Goal: Transaction & Acquisition: Subscribe to service/newsletter

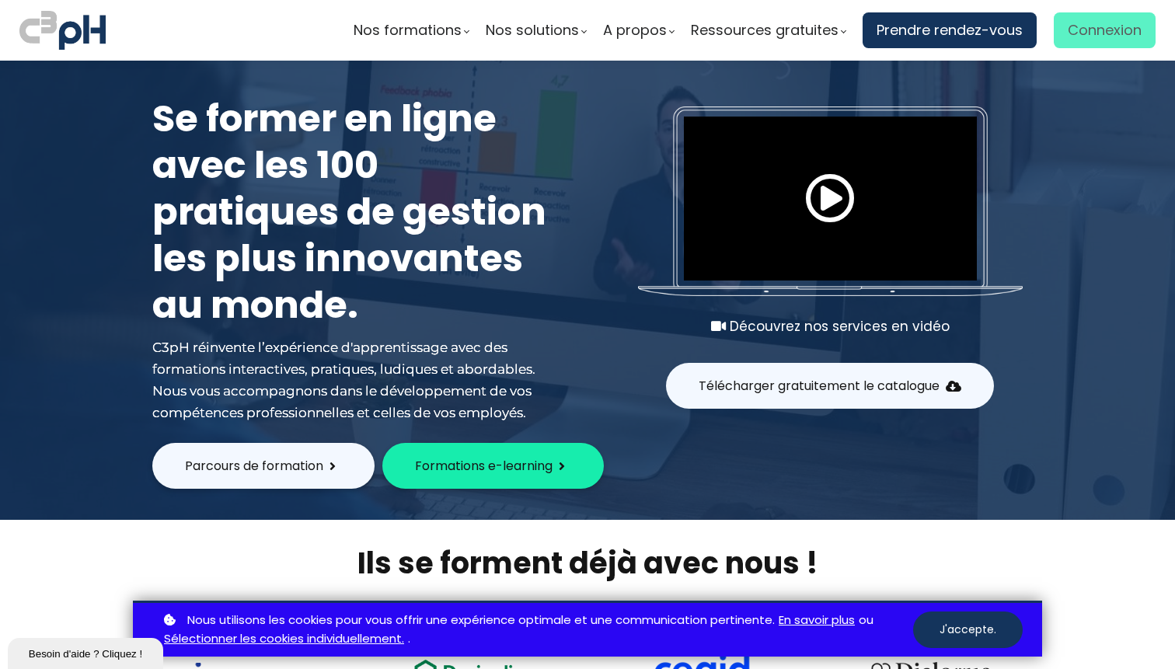
click at [1070, 31] on span "Connexion" at bounding box center [1105, 30] width 74 height 23
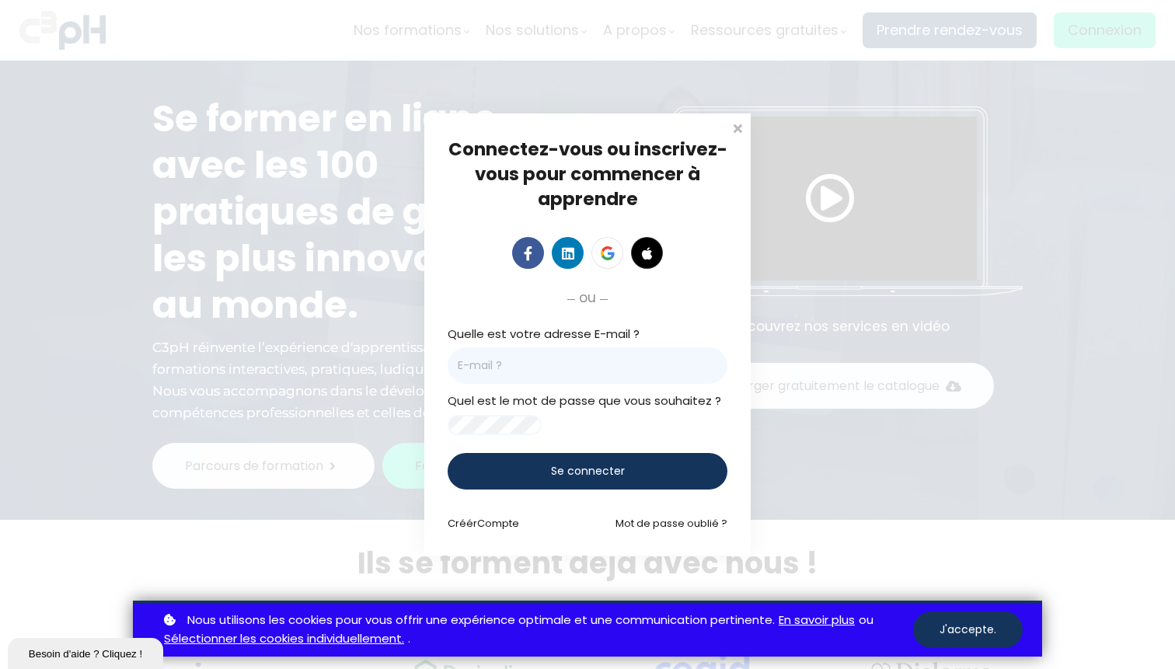
click at [502, 354] on input "email" at bounding box center [588, 365] width 280 height 37
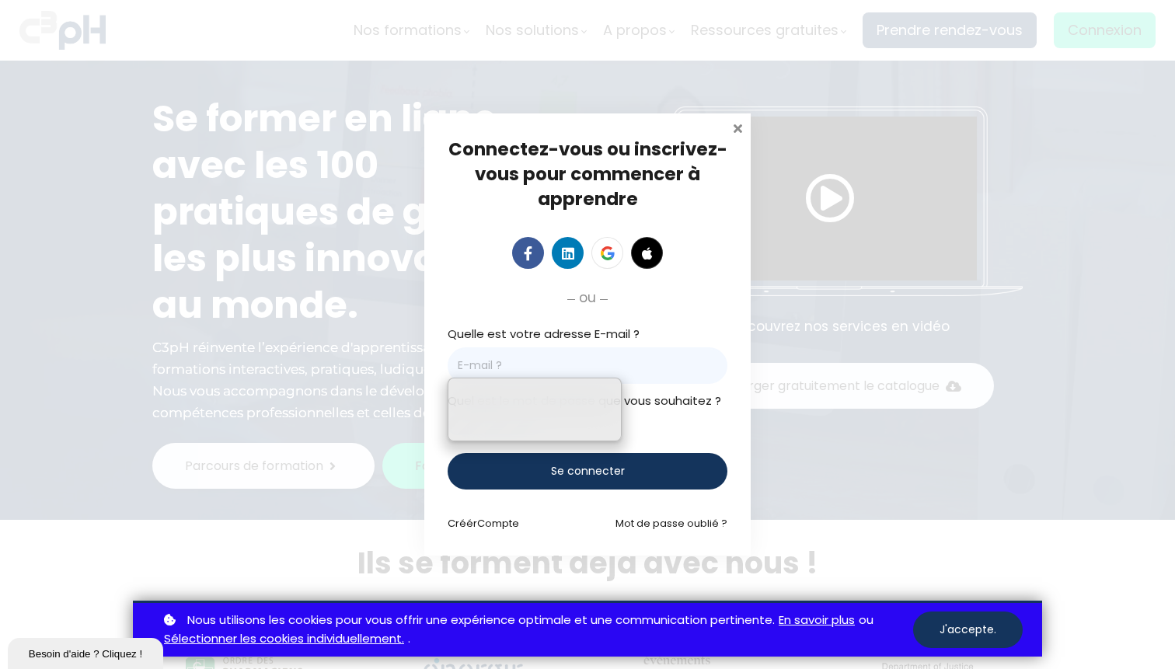
click at [737, 120] on span at bounding box center [738, 127] width 16 height 16
